Goal: Task Accomplishment & Management: Complete application form

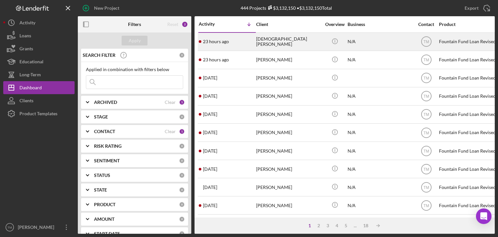
click at [273, 41] on div "[DEMOGRAPHIC_DATA][PERSON_NAME]" at bounding box center [288, 41] width 65 height 17
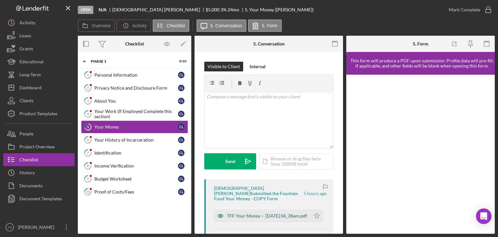
click at [260, 213] on div "TFF Your Money -- [DATE] 06_38am.pdf" at bounding box center [267, 215] width 80 height 5
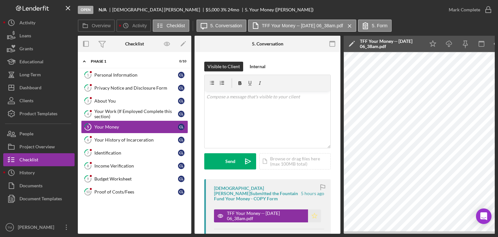
click at [310, 211] on icon "Icon/Star" at bounding box center [314, 215] width 13 height 13
click at [476, 10] on div "Mark Complete" at bounding box center [464, 9] width 31 height 13
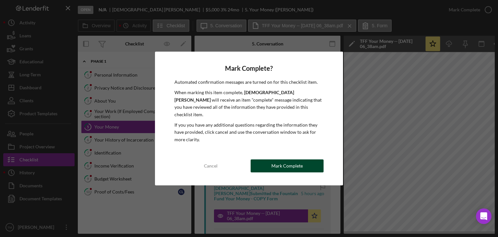
click at [293, 166] on div "Mark Complete" at bounding box center [287, 165] width 31 height 13
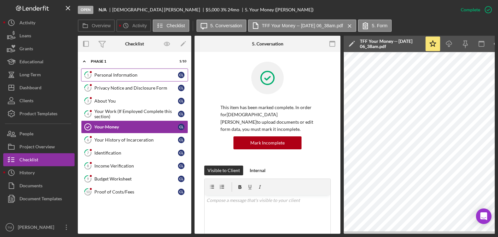
click at [106, 74] on div "Personal Information" at bounding box center [136, 74] width 84 height 5
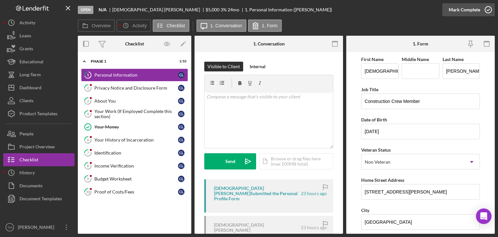
click at [471, 12] on div "Mark Complete" at bounding box center [464, 9] width 31 height 13
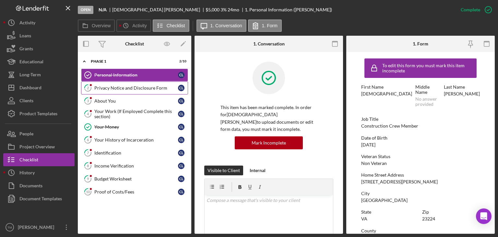
click at [122, 86] on div "Privacy Notice and Disclosure Form" at bounding box center [136, 87] width 84 height 5
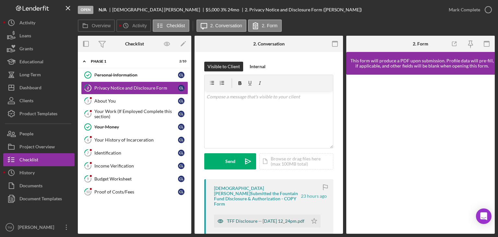
click at [237, 218] on div "TFF Disclosure -- [DATE] 12_24pm.pdf" at bounding box center [266, 220] width 78 height 5
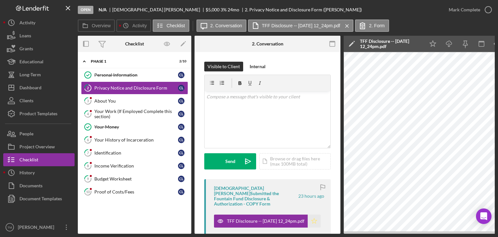
click at [312, 216] on icon "Icon/Star" at bounding box center [314, 220] width 13 height 13
click at [479, 8] on div "Mark Complete" at bounding box center [464, 9] width 31 height 13
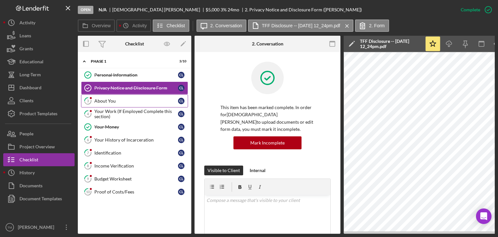
click at [97, 98] on div "About You" at bounding box center [136, 100] width 84 height 5
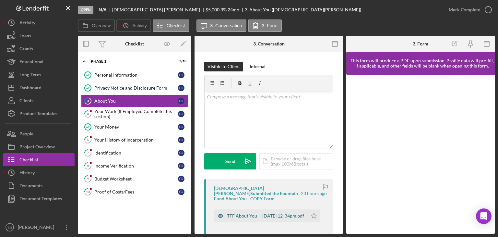
click at [239, 213] on div "TFF About You -- [DATE] 12_34pm.pdf" at bounding box center [265, 215] width 77 height 5
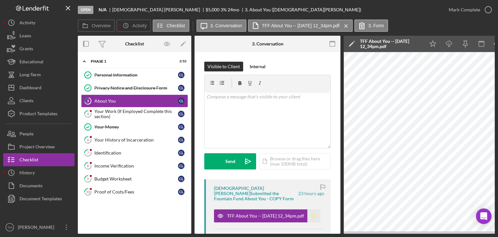
click at [312, 210] on icon "Icon/Star" at bounding box center [314, 215] width 13 height 13
click at [465, 9] on div "Mark Complete" at bounding box center [464, 9] width 31 height 13
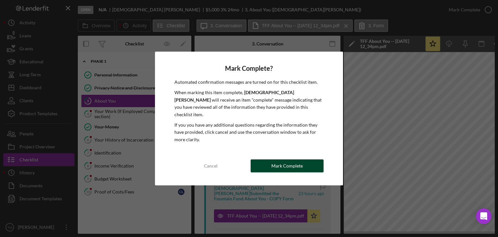
click at [285, 164] on div "Mark Complete" at bounding box center [287, 165] width 31 height 13
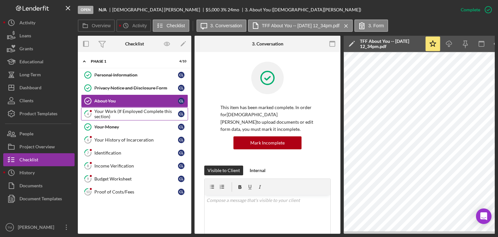
click at [100, 110] on div "Your Work (If Employed Complete this section)" at bounding box center [136, 114] width 84 height 10
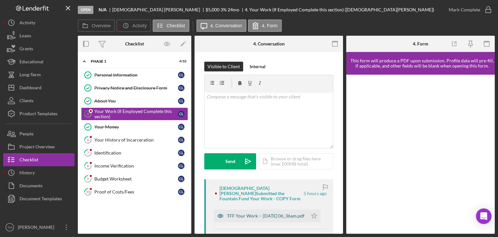
click at [247, 213] on div "TFF Your Work -- [DATE] 06_36am.pdf" at bounding box center [266, 215] width 78 height 5
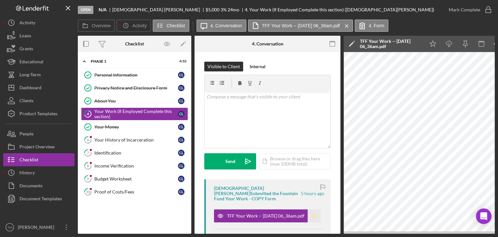
click at [313, 210] on icon "Icon/Star" at bounding box center [314, 215] width 13 height 13
click at [474, 8] on div "Mark Complete" at bounding box center [464, 9] width 31 height 13
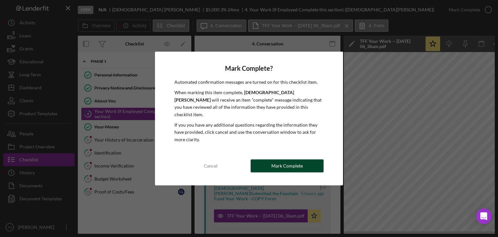
click at [278, 159] on div "Mark Complete" at bounding box center [287, 165] width 31 height 13
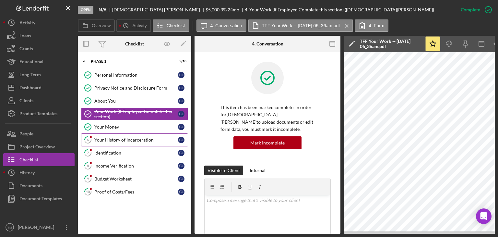
click at [110, 138] on div "Your History of Incarceration" at bounding box center [136, 139] width 84 height 5
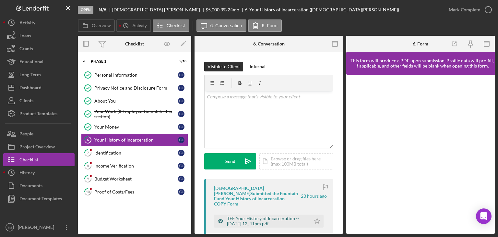
click at [252, 217] on div "TFF Your History of Incarceration -- [DATE] 12_41pm.pdf" at bounding box center [267, 221] width 80 height 10
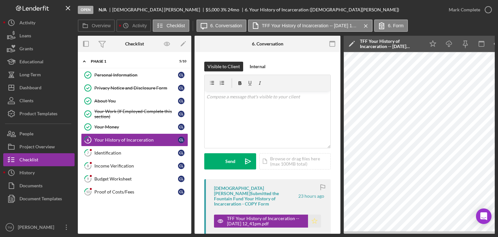
click at [312, 214] on icon "Icon/Star" at bounding box center [314, 220] width 13 height 13
click at [473, 11] on div "Mark Complete" at bounding box center [464, 9] width 31 height 13
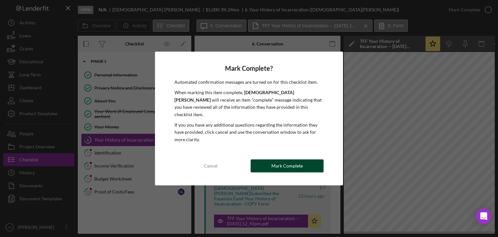
click at [291, 166] on div "Mark Complete" at bounding box center [287, 165] width 31 height 13
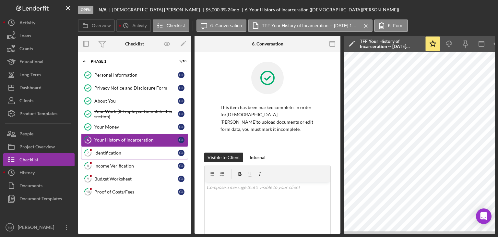
click at [107, 150] on div "Identification" at bounding box center [136, 152] width 84 height 5
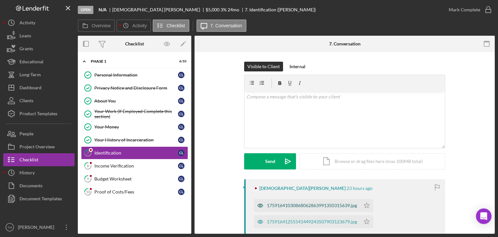
click at [280, 203] on div "17591641030868062863991350315639.jpg" at bounding box center [312, 205] width 90 height 5
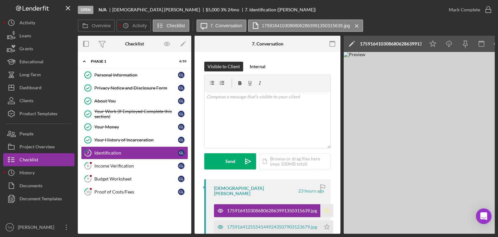
click at [327, 205] on icon "Icon/Star" at bounding box center [327, 210] width 13 height 13
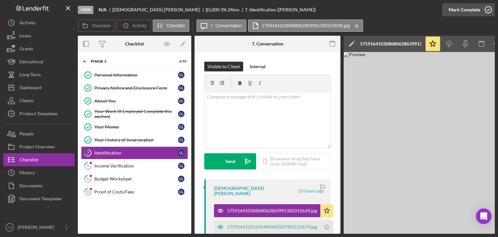
click at [463, 9] on div "Mark Complete" at bounding box center [464, 9] width 31 height 13
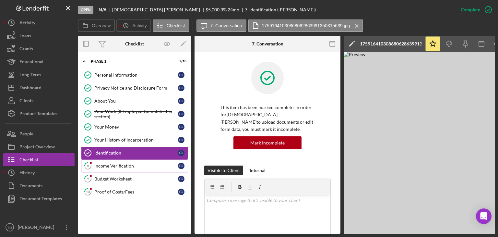
click at [111, 164] on div "Income Verification" at bounding box center [136, 165] width 84 height 5
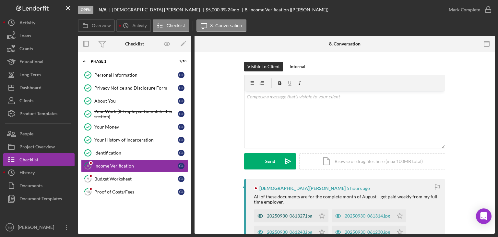
click at [275, 214] on div "20250930_061327.jpg" at bounding box center [289, 215] width 45 height 5
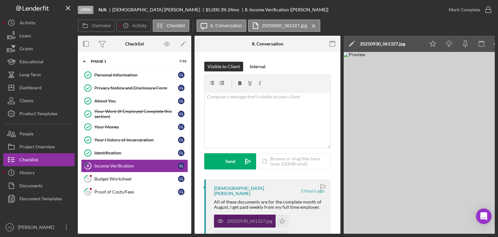
click at [275, 214] on div "20250930_061327.jpg" at bounding box center [245, 220] width 62 height 13
click at [452, 140] on img at bounding box center [441, 143] width 195 height 182
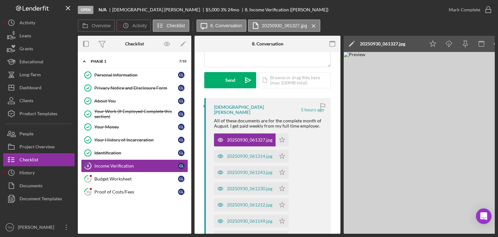
scroll to position [101, 0]
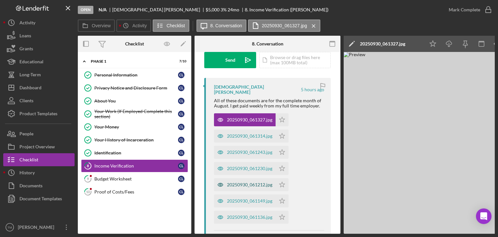
click at [257, 182] on div "20250930_061212.jpg" at bounding box center [249, 184] width 45 height 5
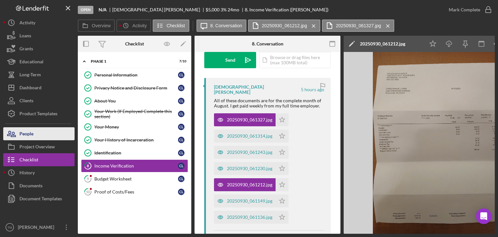
click at [28, 133] on div "People" at bounding box center [26, 134] width 14 height 15
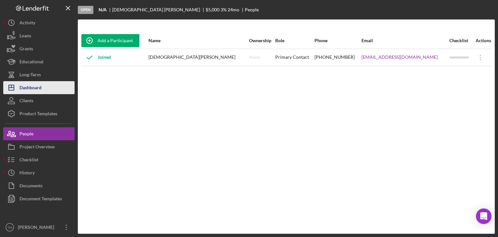
click at [33, 88] on div "Dashboard" at bounding box center [30, 88] width 22 height 15
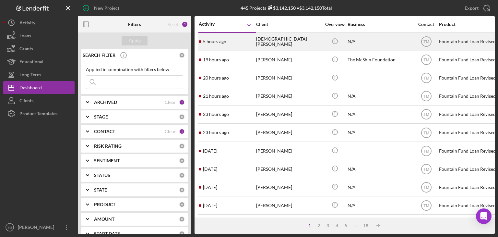
click at [269, 41] on div "[DEMOGRAPHIC_DATA][PERSON_NAME]" at bounding box center [288, 41] width 65 height 17
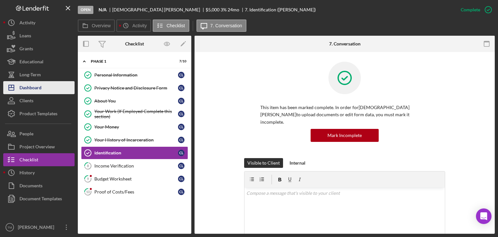
click at [36, 91] on div "Dashboard" at bounding box center [30, 88] width 22 height 15
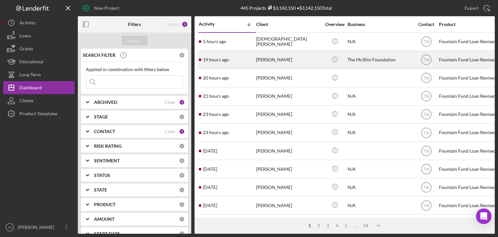
click at [267, 63] on div "[PERSON_NAME]" at bounding box center [288, 59] width 65 height 17
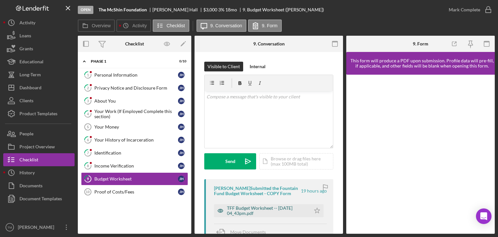
click at [276, 208] on div "TFF Budget Worksheet -- [DATE] 04_43pm.pdf" at bounding box center [267, 210] width 80 height 10
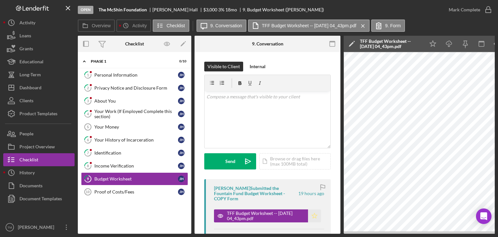
click at [312, 213] on polygon "button" at bounding box center [315, 215] width 6 height 5
click at [464, 12] on div "Mark Complete" at bounding box center [464, 9] width 31 height 13
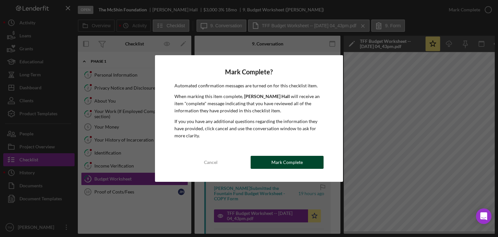
click at [272, 165] on button "Mark Complete" at bounding box center [287, 162] width 73 height 13
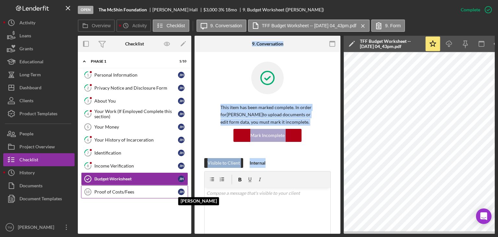
drag, startPoint x: 272, startPoint y: 165, endPoint x: 178, endPoint y: 190, distance: 97.3
click at [178, 190] on div "Overview Internal Workflow Stage Open Icon/Dropdown Arrow Archive (can unarchiv…" at bounding box center [286, 135] width 417 height 198
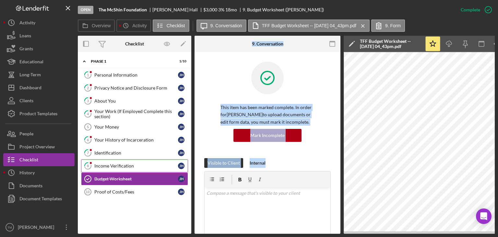
click at [103, 163] on div "Income Verification" at bounding box center [136, 165] width 84 height 5
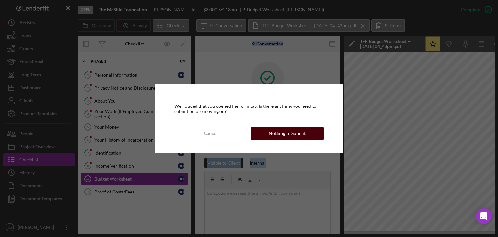
click at [281, 131] on div "Nothing to Submit" at bounding box center [287, 133] width 37 height 13
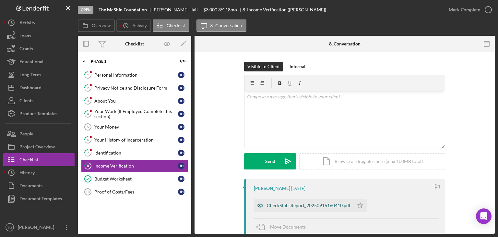
click at [279, 204] on div "CheckStubsReport_20250916160410.pdf" at bounding box center [309, 205] width 84 height 5
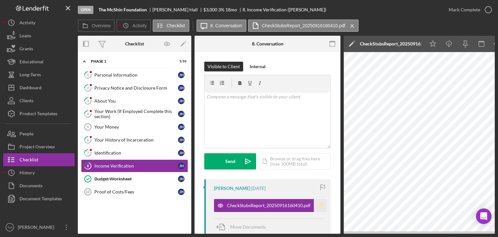
click at [321, 206] on icon "Icon/Star" at bounding box center [320, 205] width 13 height 13
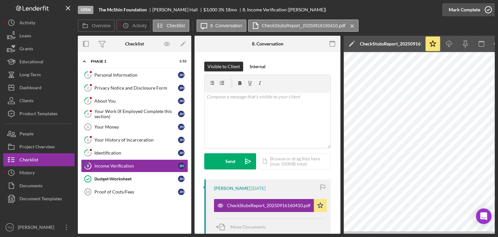
click at [470, 8] on div "Mark Complete" at bounding box center [464, 9] width 31 height 13
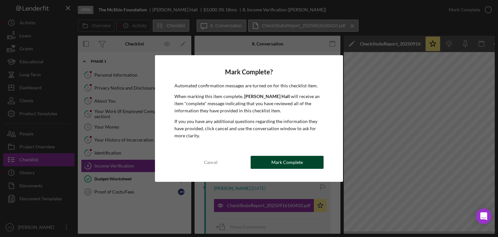
click at [291, 162] on div "Mark Complete" at bounding box center [287, 162] width 31 height 13
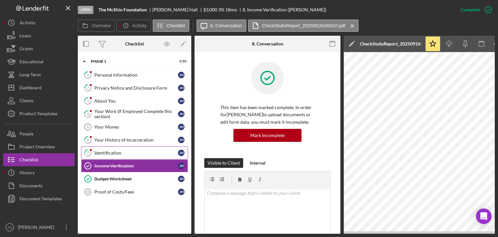
click at [106, 150] on div "Identification" at bounding box center [136, 152] width 84 height 5
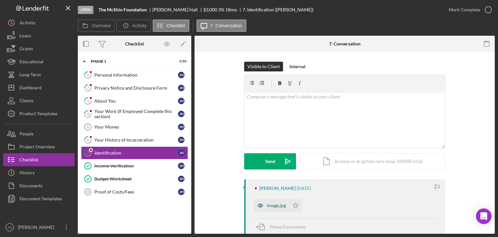
click at [278, 207] on div "image.jpg" at bounding box center [276, 205] width 19 height 5
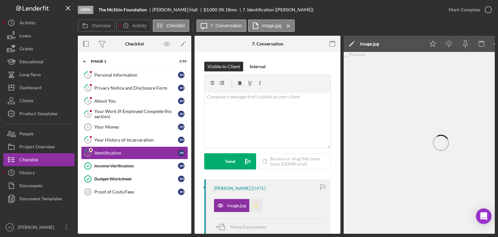
click at [256, 205] on icon "Icon/Star" at bounding box center [256, 205] width 13 height 13
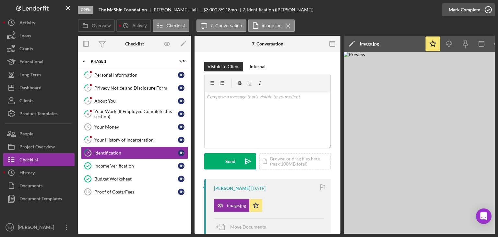
click at [467, 8] on div "Mark Complete" at bounding box center [464, 9] width 31 height 13
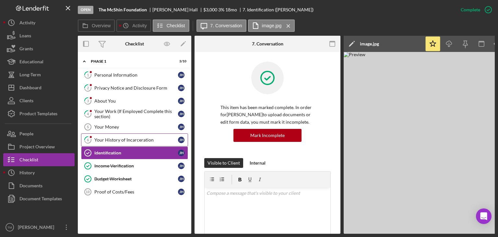
click at [109, 139] on div "Your History of Incarceration" at bounding box center [136, 139] width 84 height 5
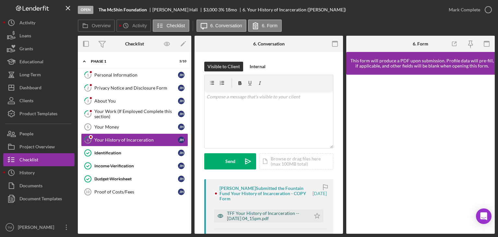
click at [243, 216] on div "TFF Your History of Incarceration -- [DATE] 04_15pm.pdf" at bounding box center [267, 216] width 80 height 10
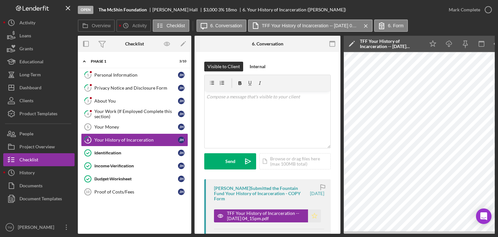
click at [313, 216] on icon "Icon/Star" at bounding box center [314, 215] width 13 height 13
click at [470, 12] on div "Mark Complete" at bounding box center [464, 9] width 31 height 13
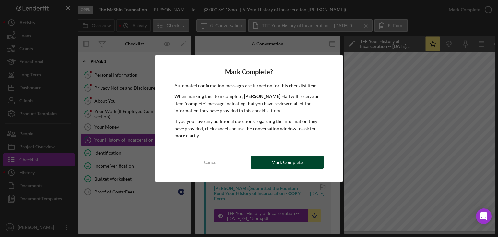
click at [301, 163] on div "Mark Complete" at bounding box center [287, 162] width 31 height 13
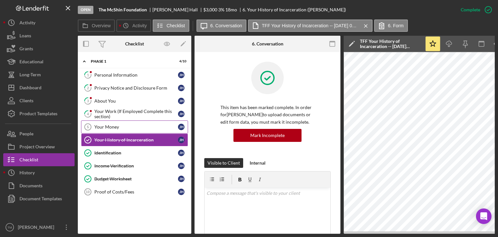
click at [106, 125] on div "Your Money" at bounding box center [136, 126] width 84 height 5
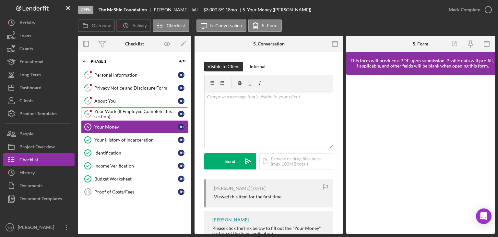
click at [107, 109] on div "Your Work (If Employed Complete this section)" at bounding box center [136, 114] width 84 height 10
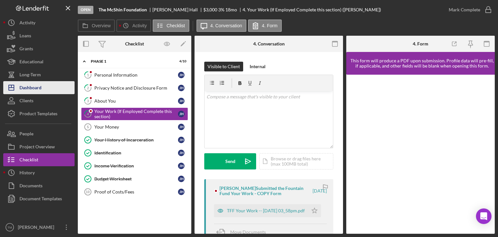
click at [30, 90] on div "Dashboard" at bounding box center [30, 88] width 22 height 15
